Goal: Transaction & Acquisition: Download file/media

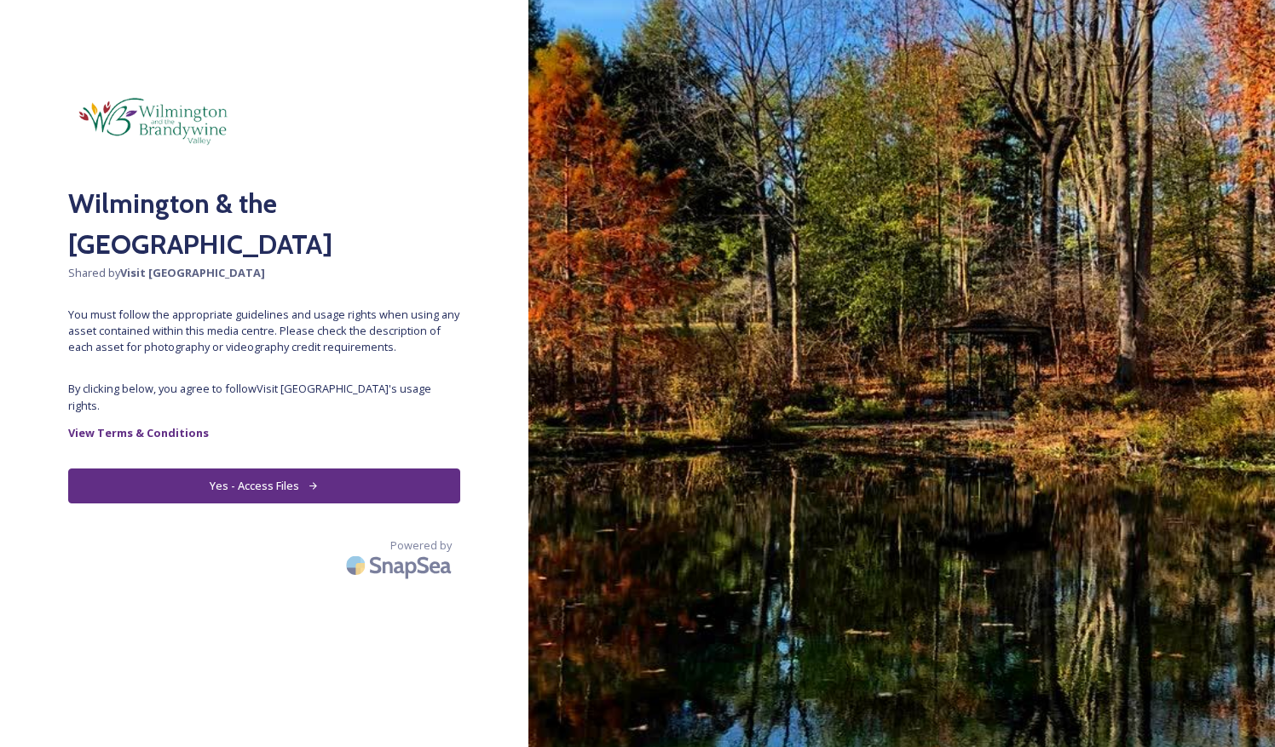
click at [260, 474] on button "Yes - Access Files" at bounding box center [264, 486] width 392 height 35
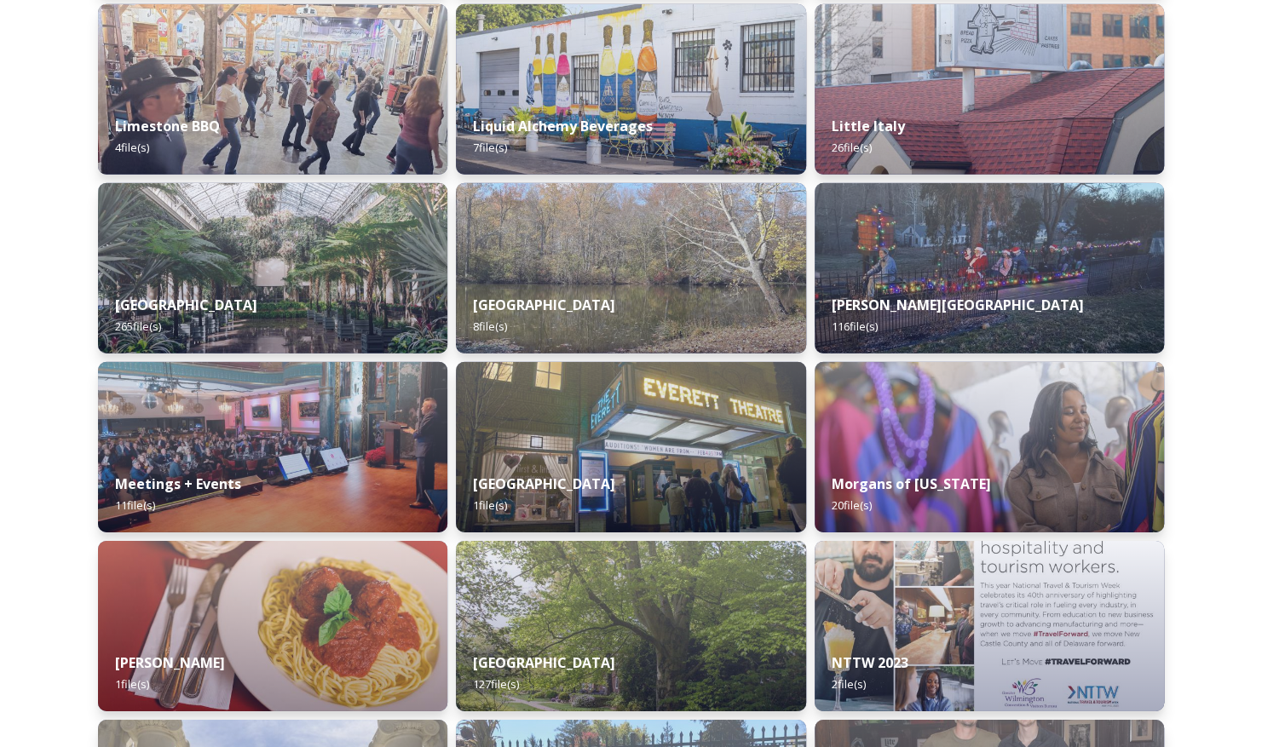
scroll to position [6710, 0]
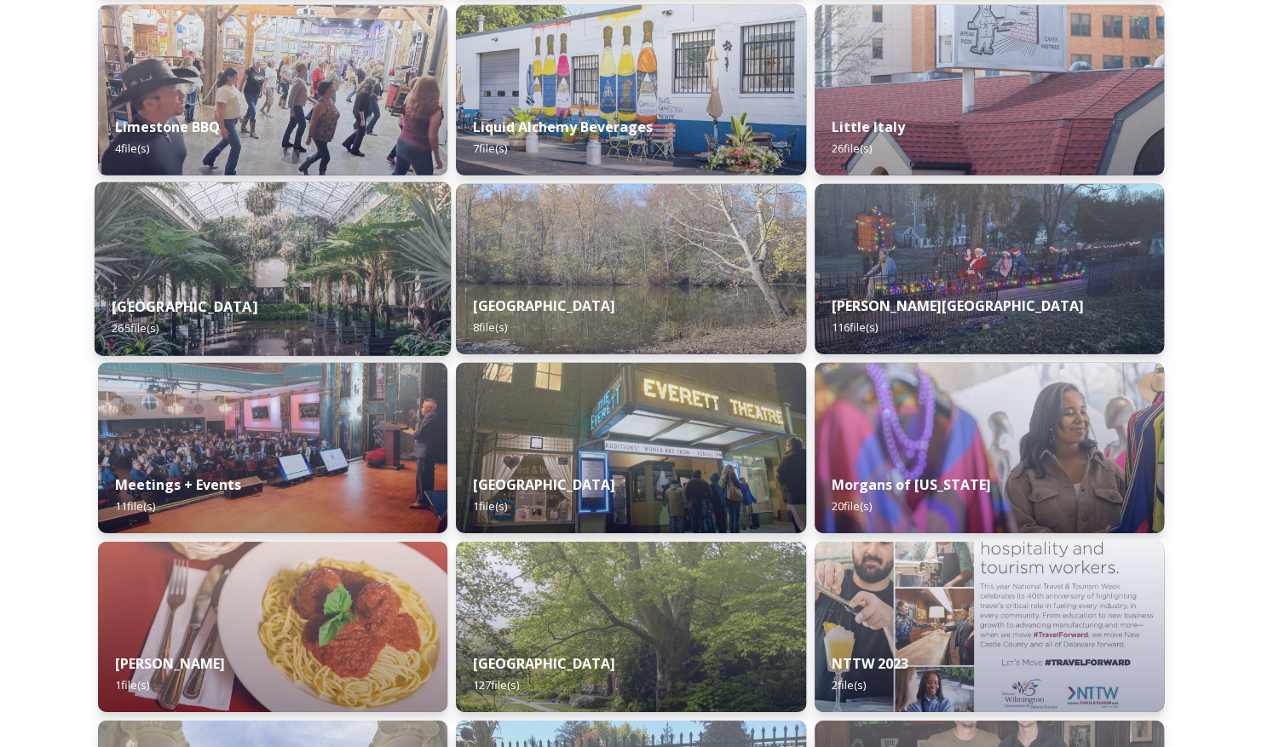
click at [320, 227] on img at bounding box center [273, 269] width 357 height 174
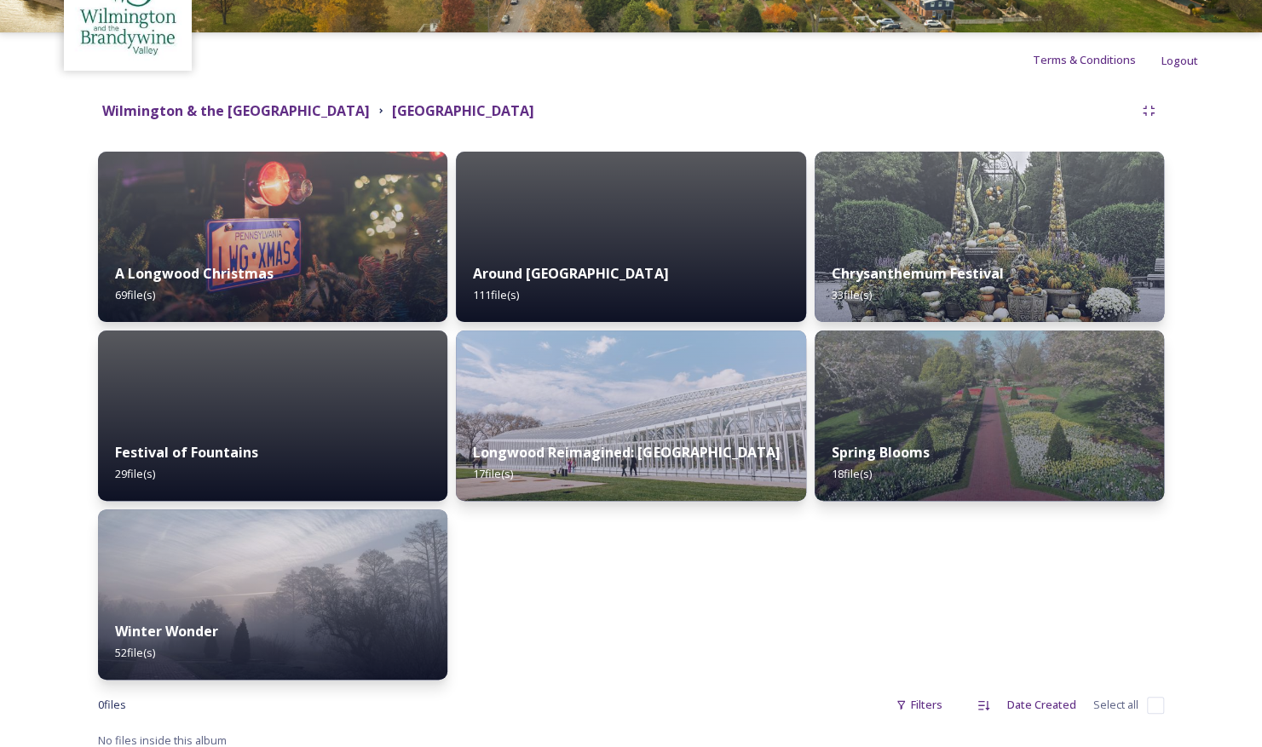
scroll to position [123, 0]
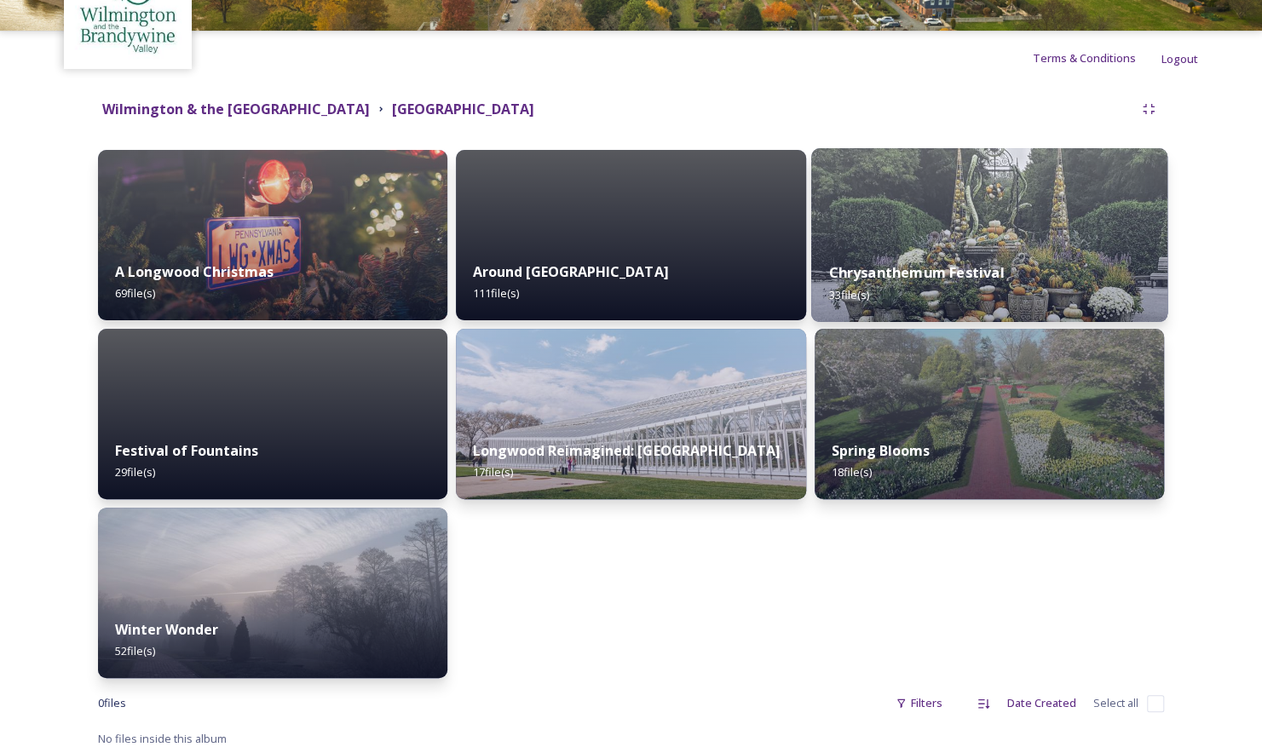
click at [963, 228] on img at bounding box center [989, 235] width 357 height 174
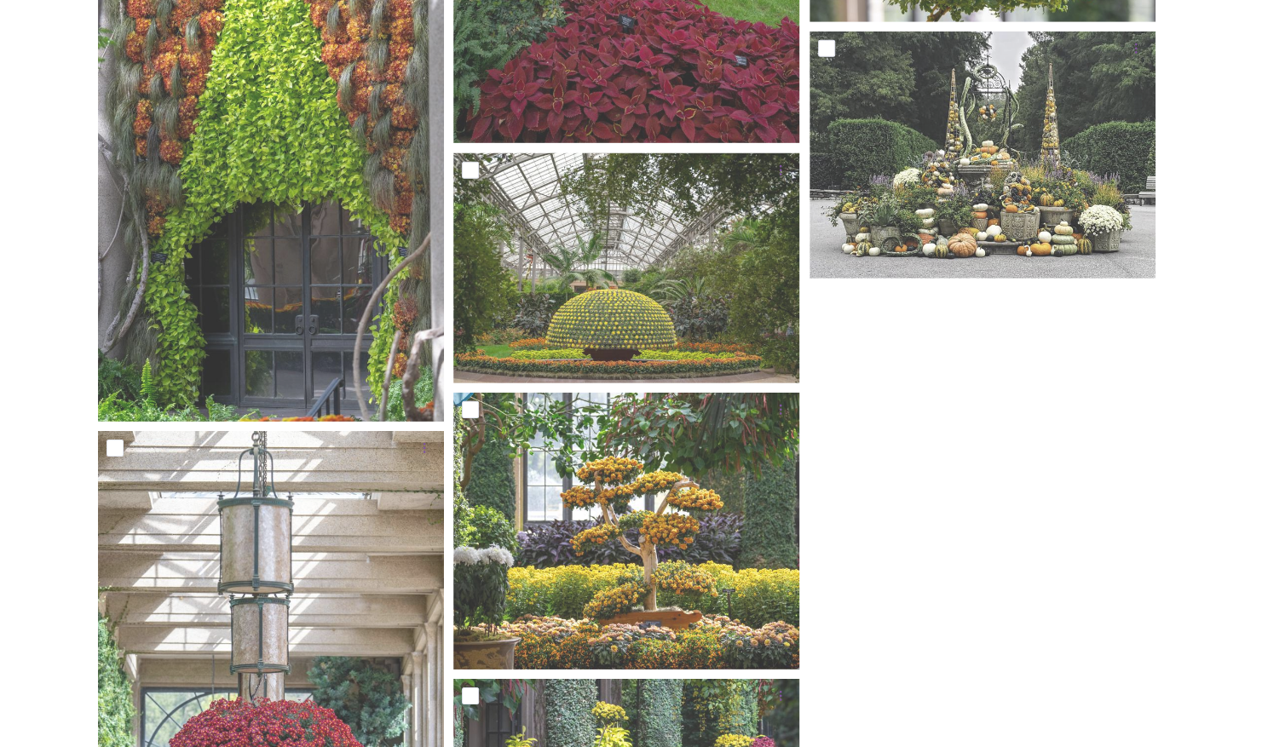
scroll to position [2846, 0]
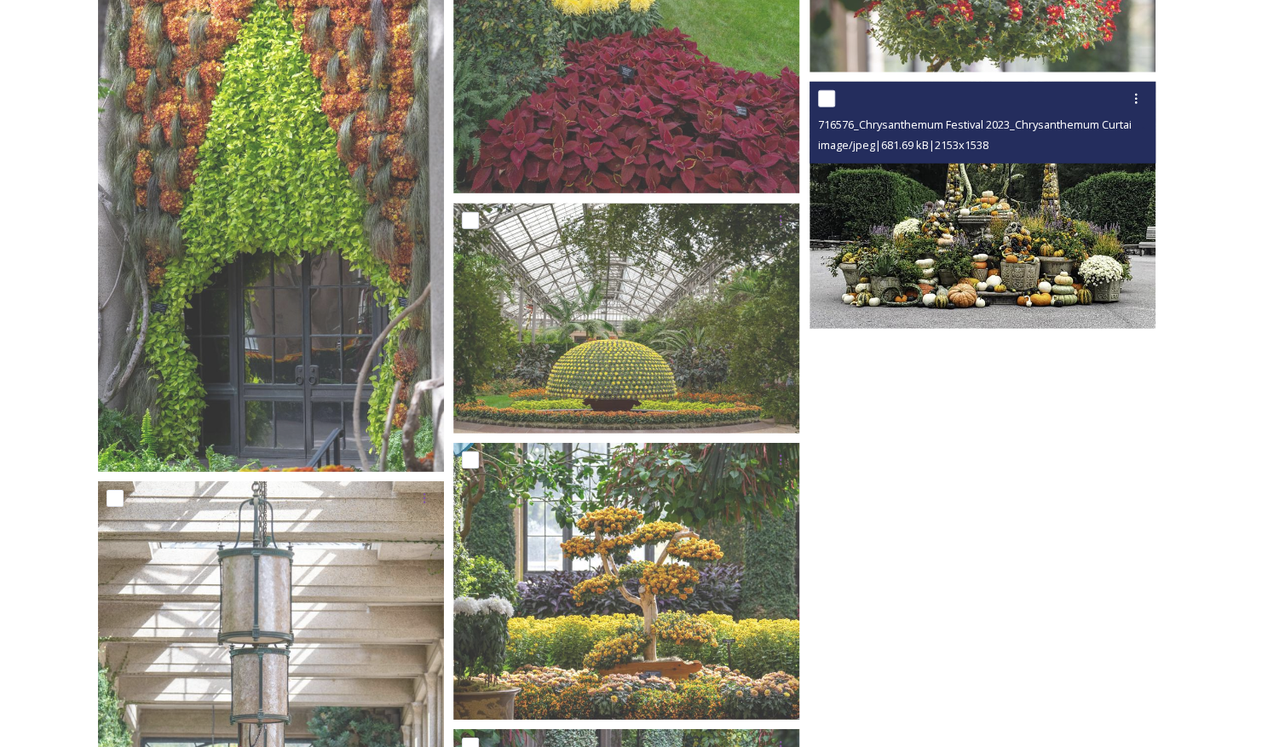
click at [975, 233] on img at bounding box center [983, 205] width 346 height 247
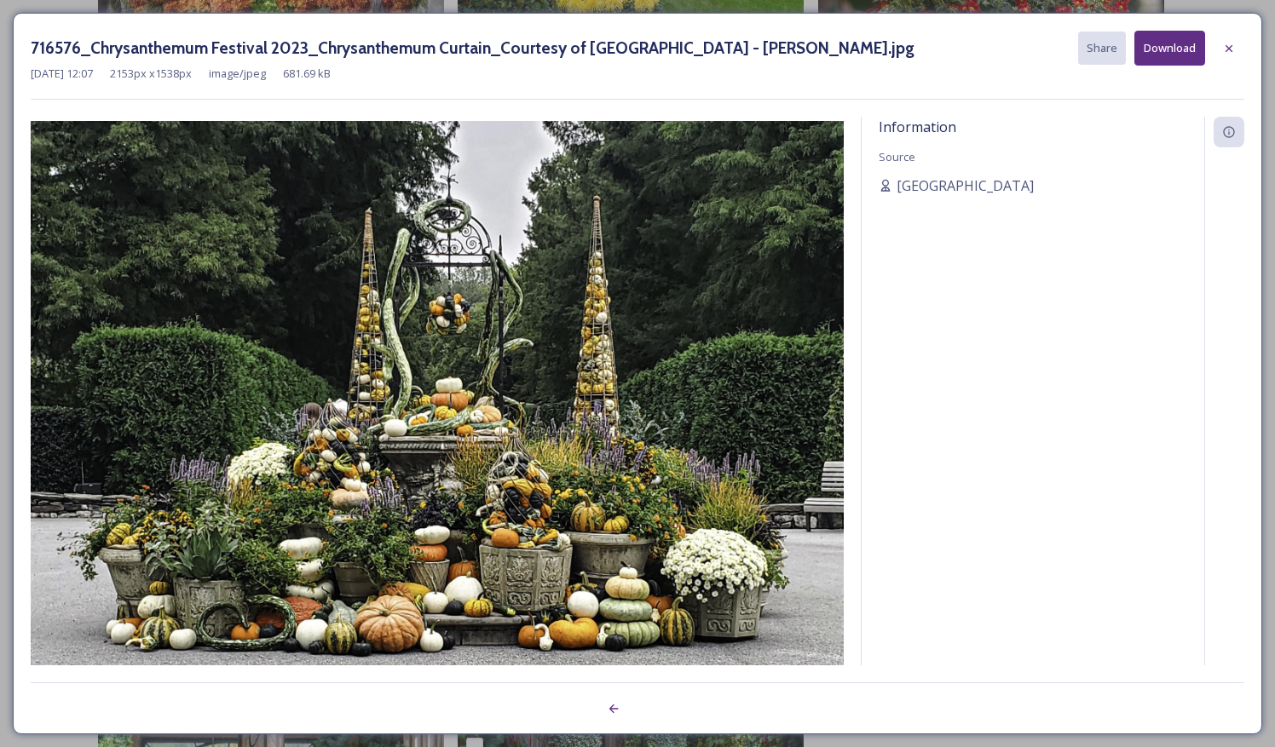
click at [1167, 51] on button "Download" at bounding box center [1169, 48] width 71 height 35
click at [1231, 55] on div at bounding box center [1228, 48] width 31 height 31
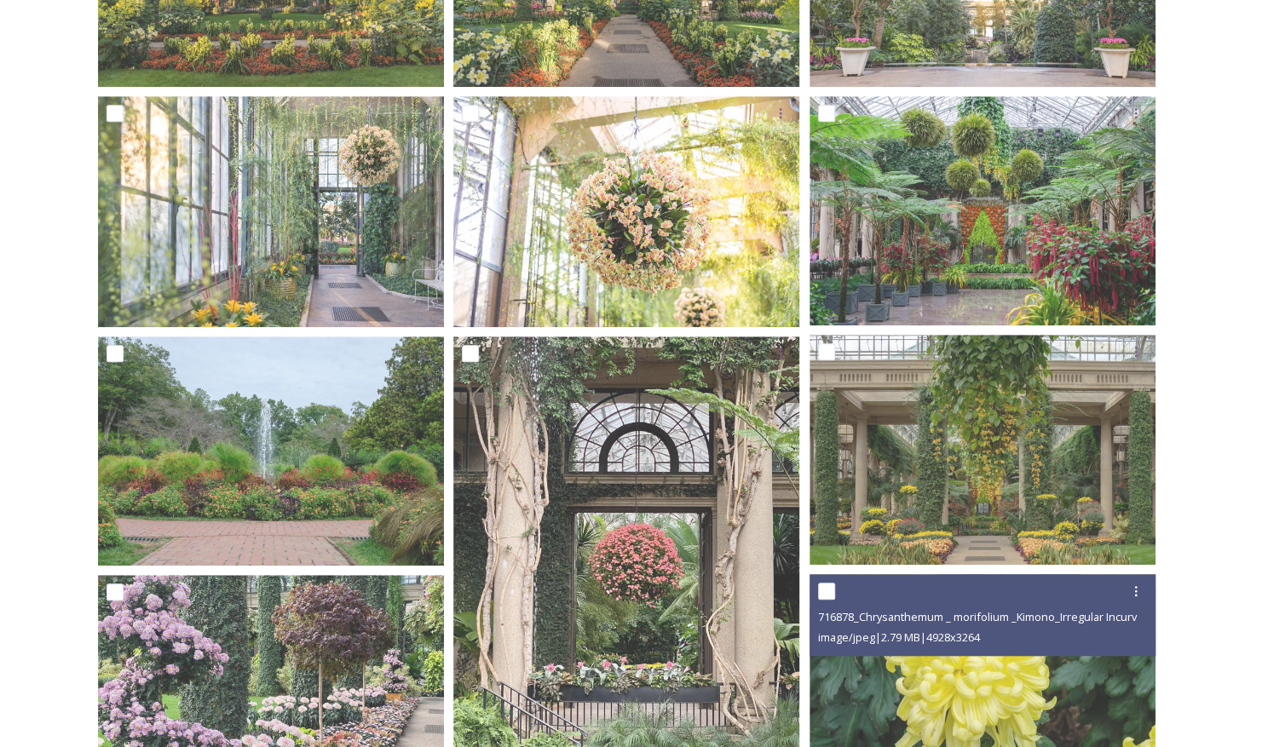
scroll to position [0, 0]
